Goal: Task Accomplishment & Management: Use online tool/utility

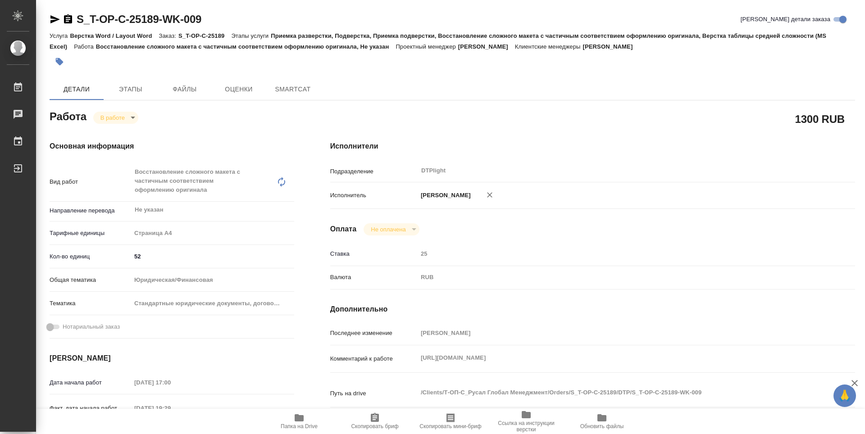
type textarea "x"
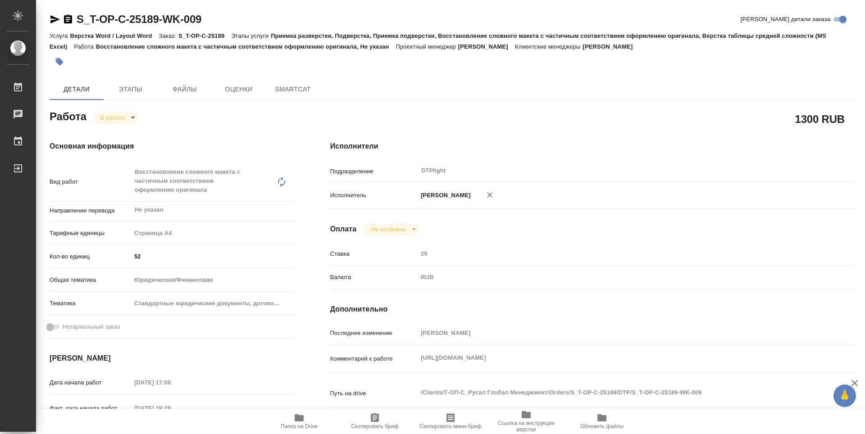
type textarea "x"
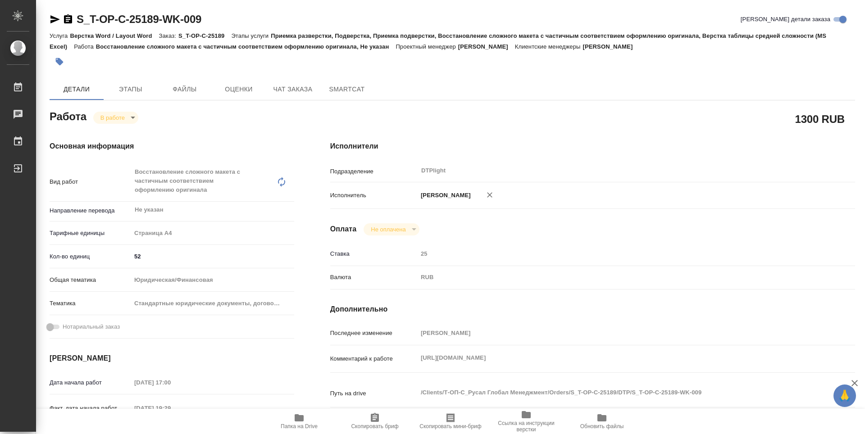
type textarea "x"
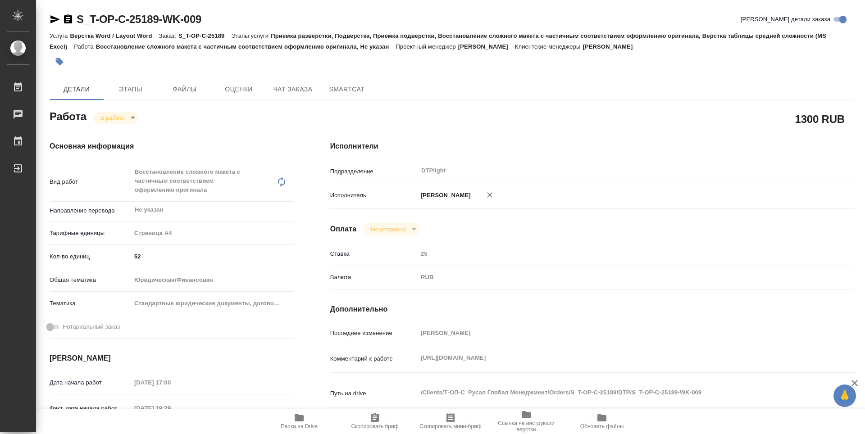
type textarea "x"
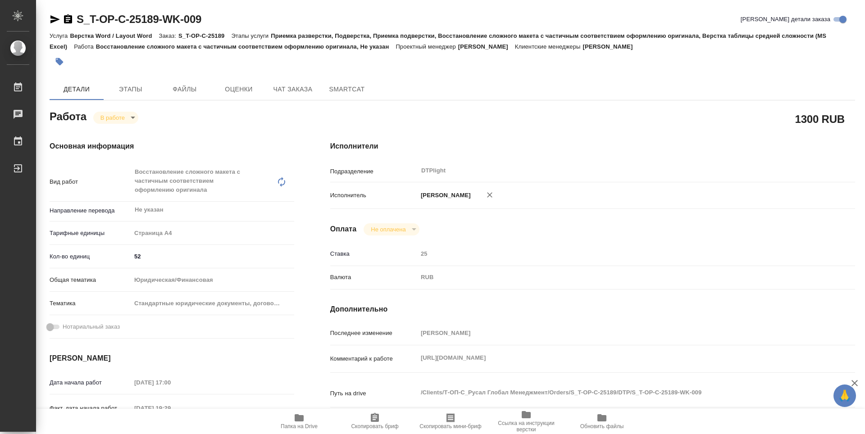
type textarea "x"
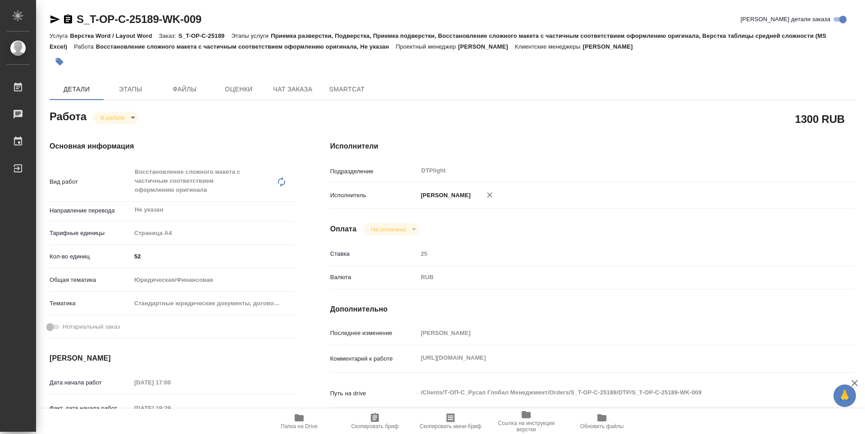
type textarea "x"
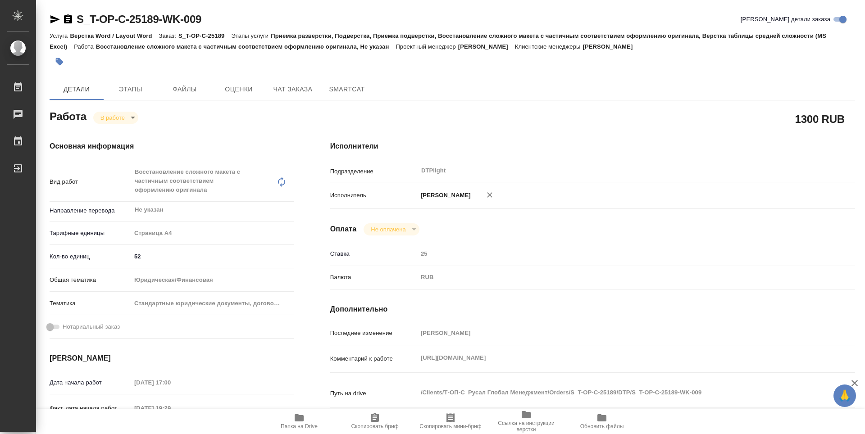
type textarea "x"
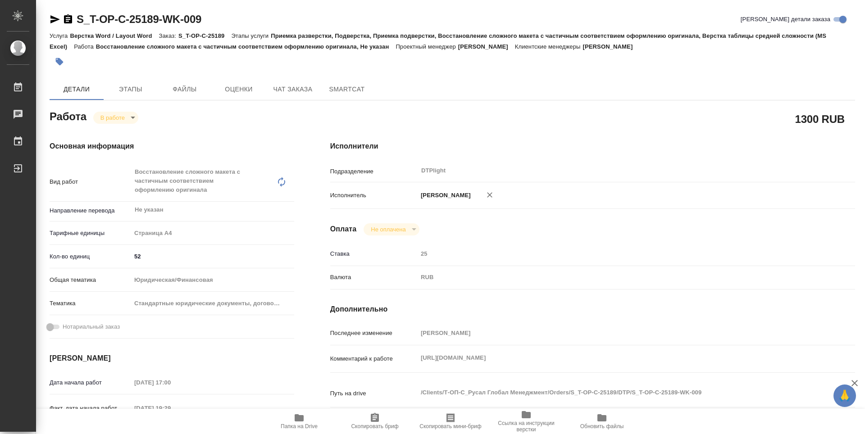
type textarea "x"
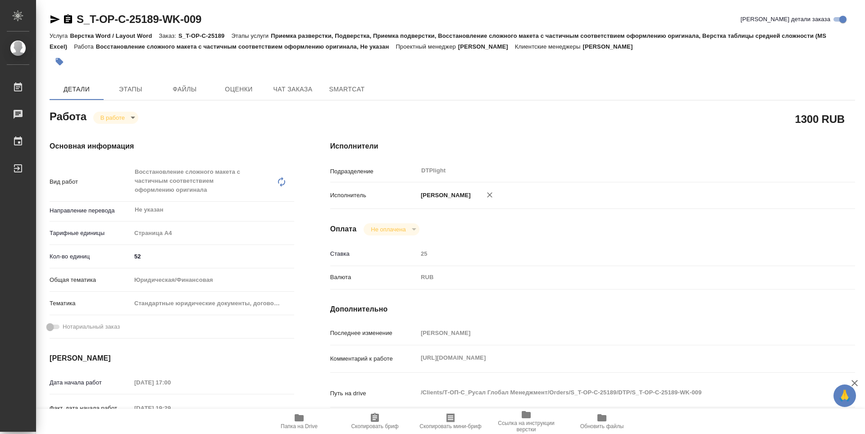
click at [295, 418] on icon "button" at bounding box center [299, 418] width 11 height 11
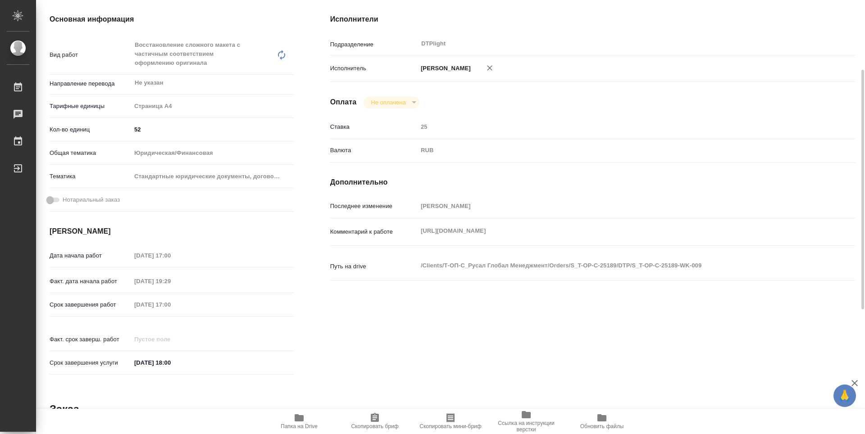
scroll to position [37, 0]
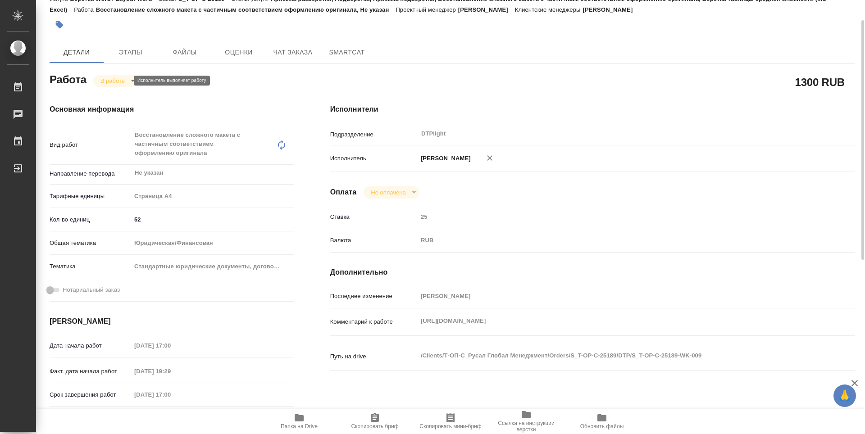
click at [104, 80] on body "🙏 .cls-1 fill:#fff; AWATERA Zubakova Viktoriya Работы 0 Чаты График Выйти S_T-O…" at bounding box center [432, 217] width 865 height 434
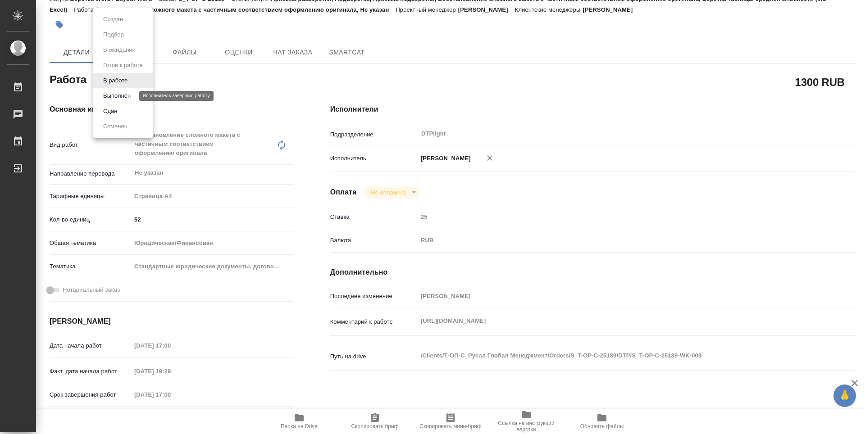
click at [113, 94] on button "Выполнен" at bounding box center [116, 96] width 33 height 10
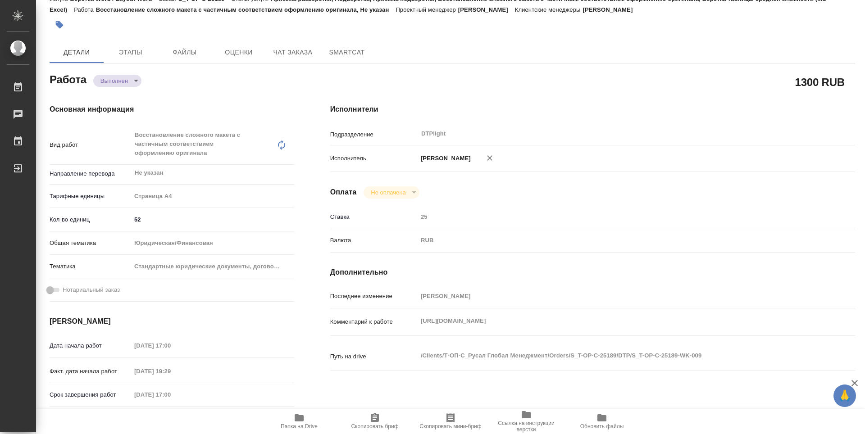
type textarea "x"
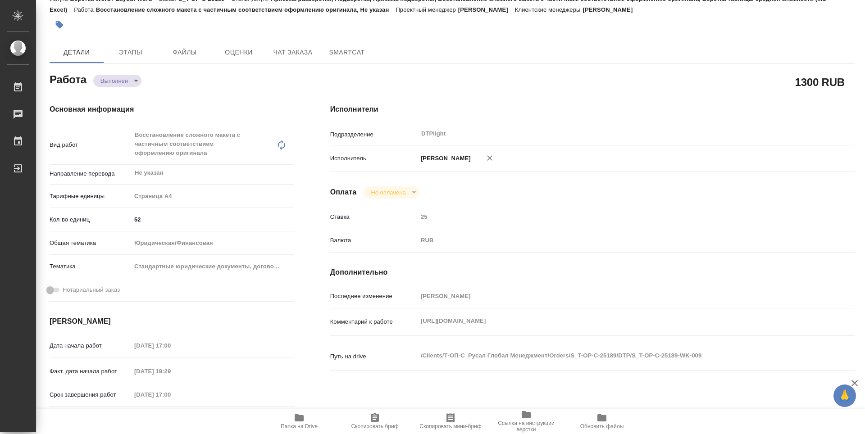
type textarea "x"
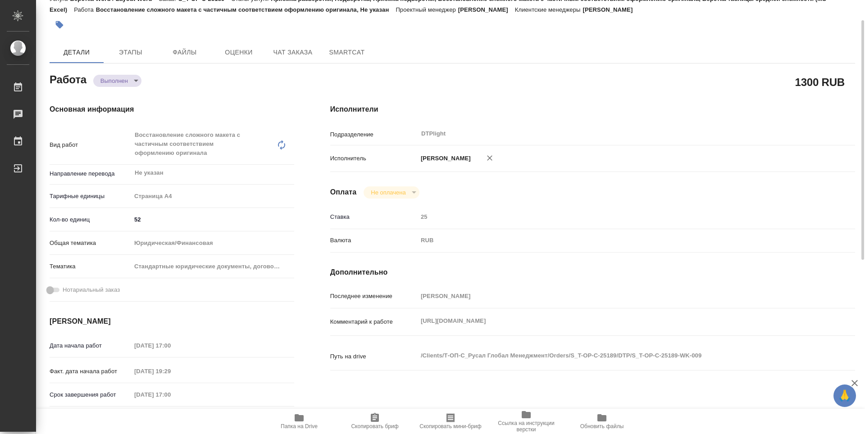
type textarea "x"
